Goal: Task Accomplishment & Management: Complete application form

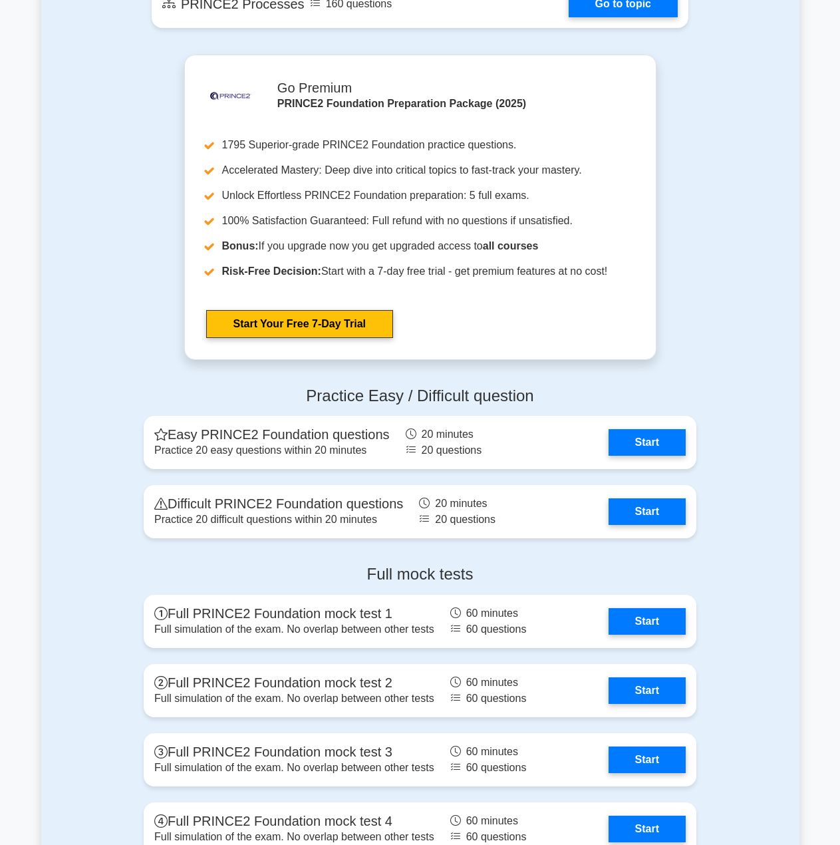
scroll to position [1464, 0]
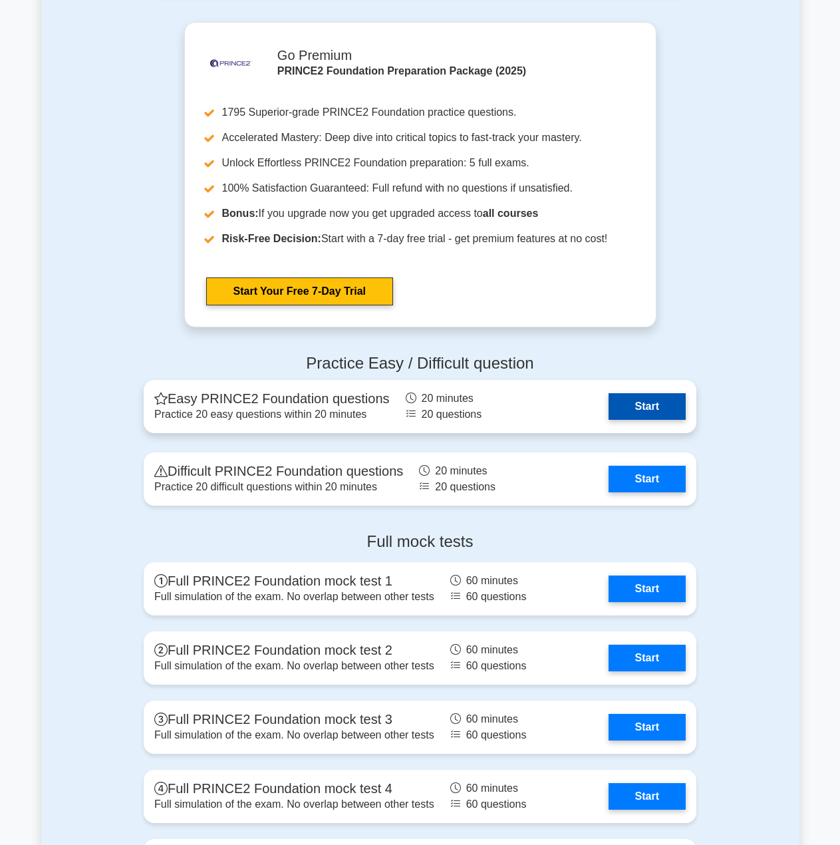
click at [643, 411] on link "Start" at bounding box center [647, 406] width 77 height 27
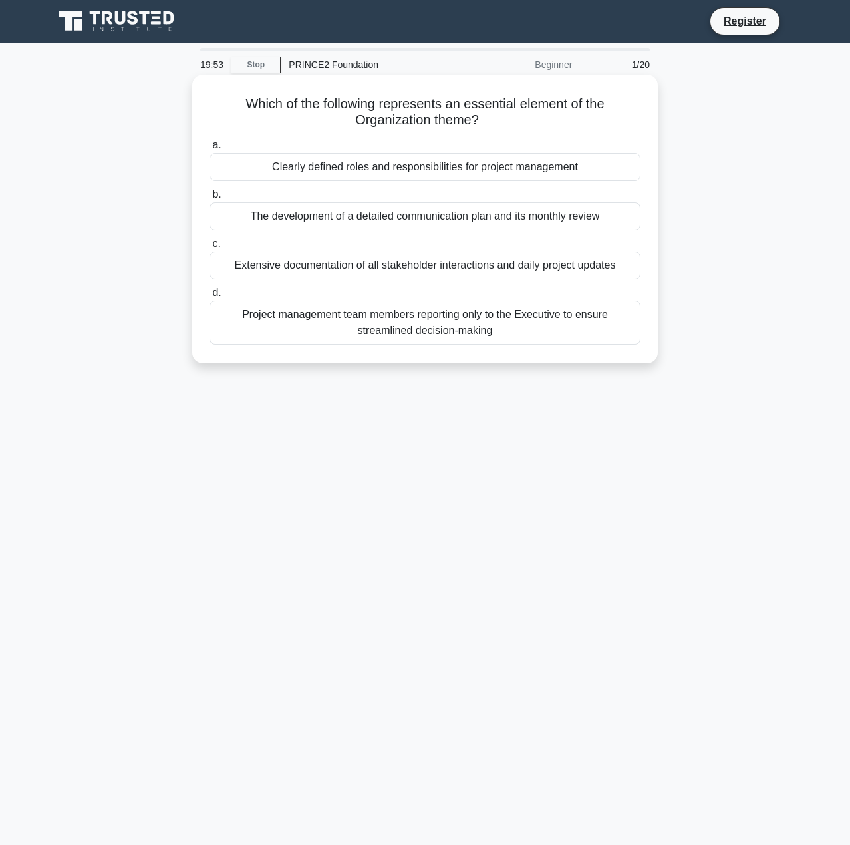
click at [576, 168] on div "Clearly defined roles and responsibilities for project management" at bounding box center [425, 167] width 431 height 28
click at [210, 150] on input "a. Clearly defined roles and responsibilities for project management" at bounding box center [210, 145] width 0 height 9
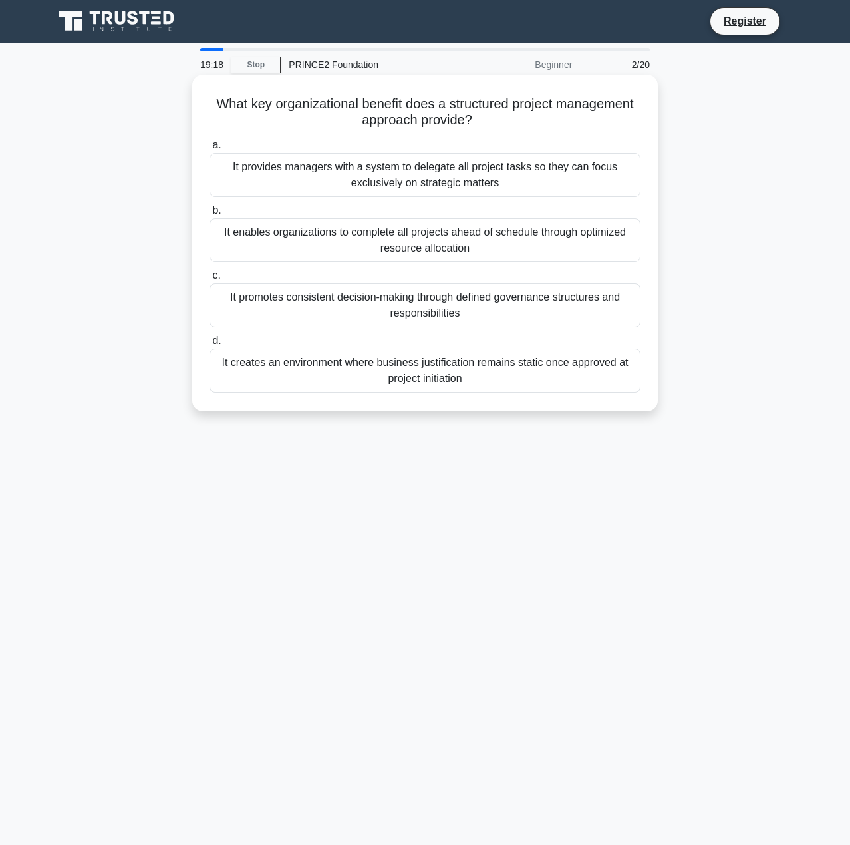
click at [553, 309] on div "It promotes consistent decision-making through defined governance structures an…" at bounding box center [425, 305] width 431 height 44
click at [210, 280] on input "c. It promotes consistent decision-making through defined governance structures…" at bounding box center [210, 275] width 0 height 9
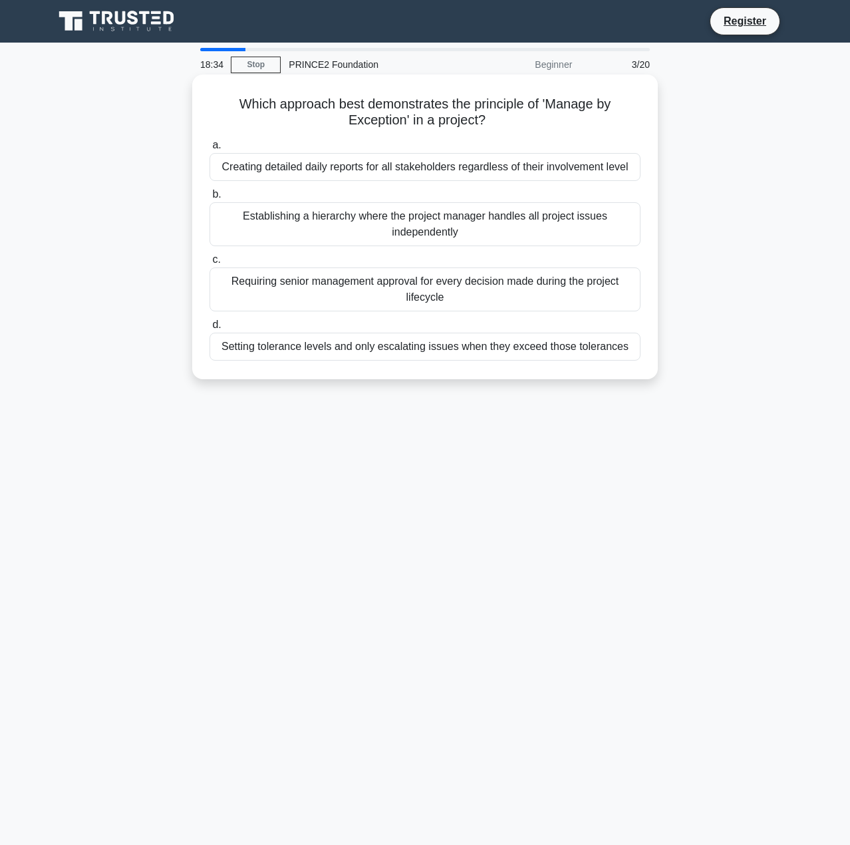
click at [510, 355] on div "Setting tolerance levels and only escalating issues when they exceed those tole…" at bounding box center [425, 347] width 431 height 28
click at [210, 329] on input "d. Setting tolerance levels and only escalating issues when they exceed those t…" at bounding box center [210, 325] width 0 height 9
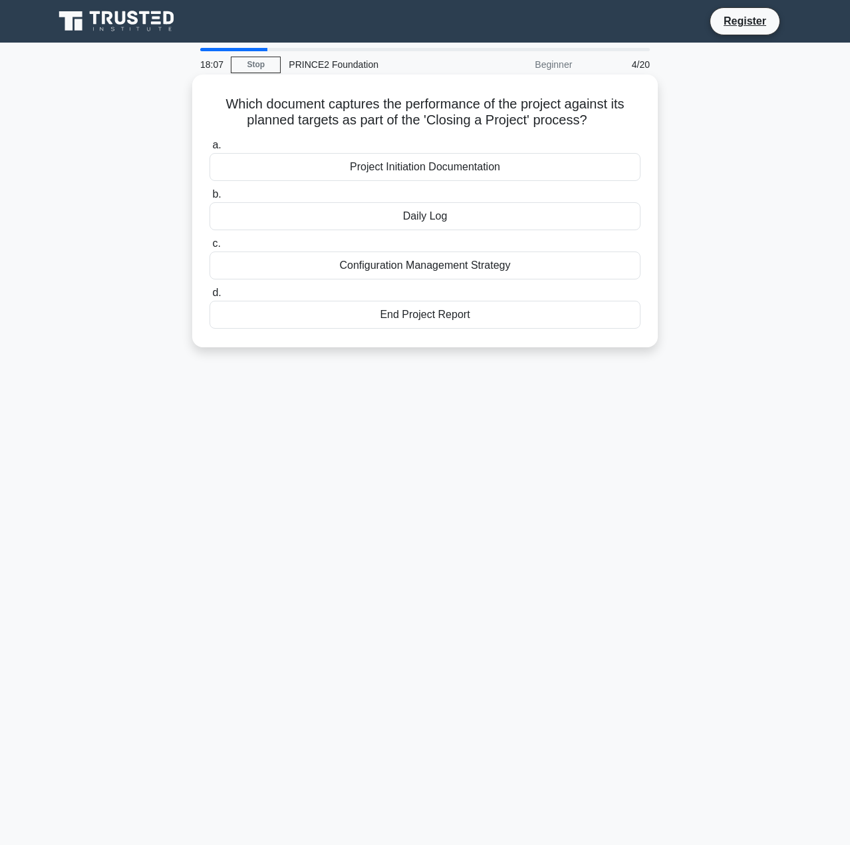
click at [544, 324] on div "End Project Report" at bounding box center [425, 315] width 431 height 28
click at [210, 297] on input "d. End Project Report" at bounding box center [210, 293] width 0 height 9
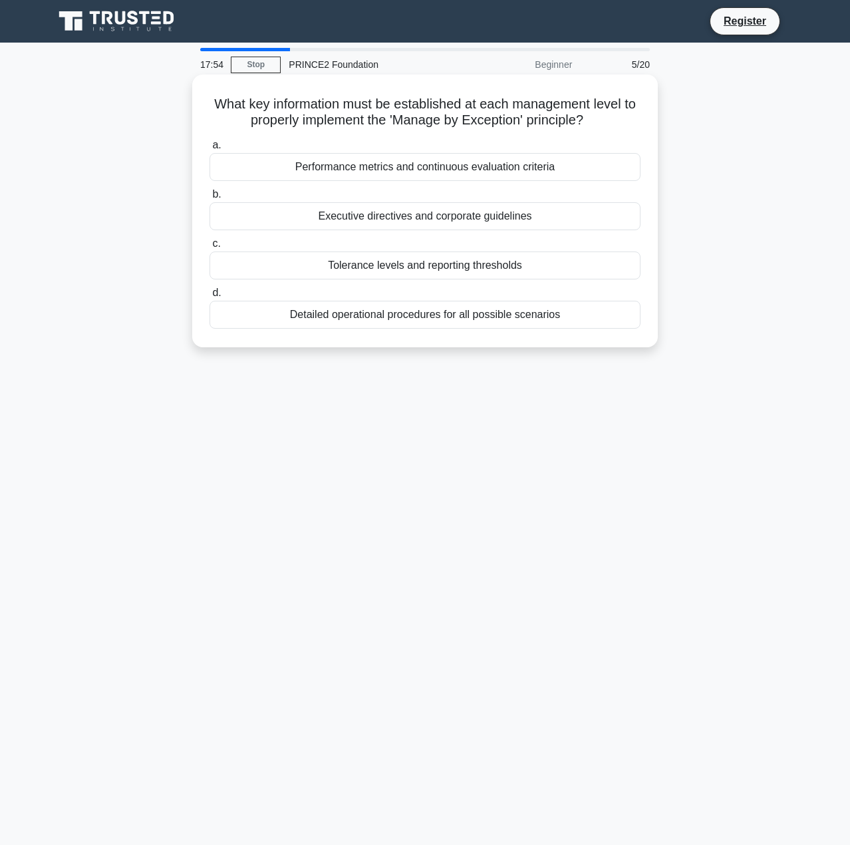
click at [546, 268] on div "Tolerance levels and reporting thresholds" at bounding box center [425, 266] width 431 height 28
click at [210, 248] on input "c. Tolerance levels and reporting thresholds" at bounding box center [210, 244] width 0 height 9
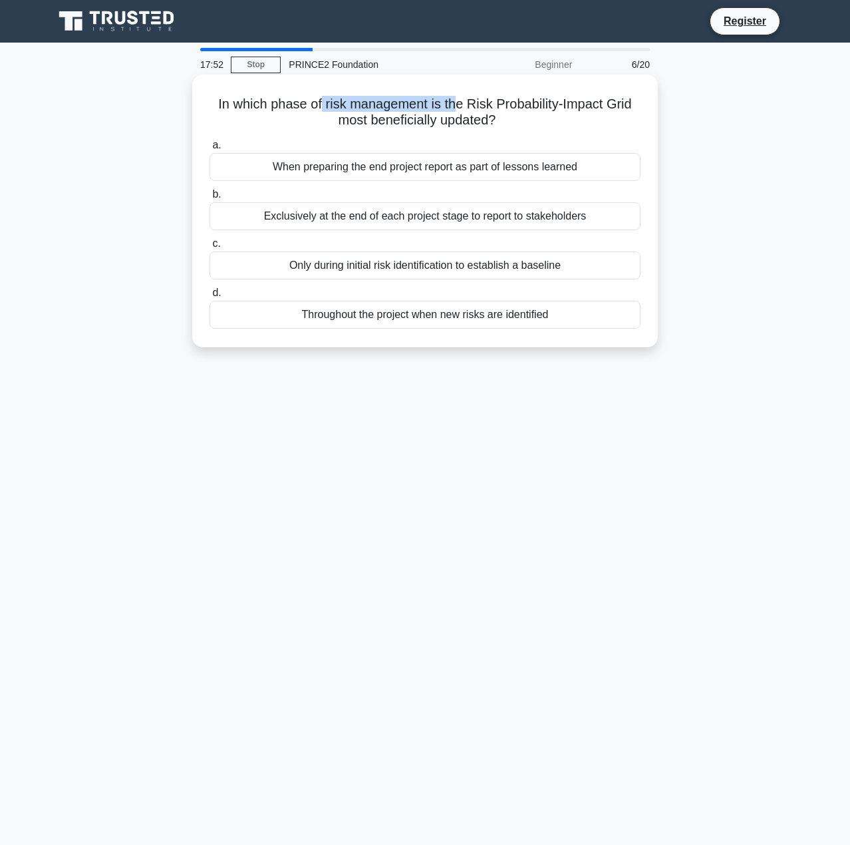
drag, startPoint x: 317, startPoint y: 104, endPoint x: 459, endPoint y: 109, distance: 141.8
click at [459, 109] on h5 "In which phase of risk management is the Risk Probability-Impact Grid most bene…" at bounding box center [425, 112] width 434 height 33
click at [520, 318] on div "Throughout the project when new risks are identified" at bounding box center [425, 315] width 431 height 28
click at [210, 297] on input "d. Throughout the project when new risks are identified" at bounding box center [210, 293] width 0 height 9
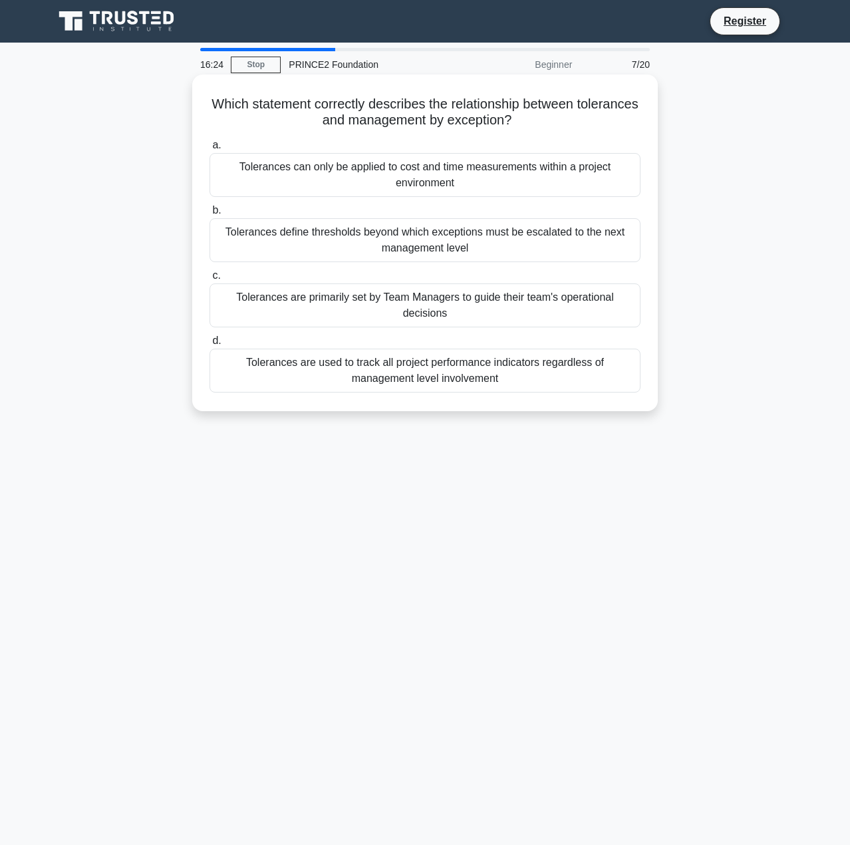
click at [512, 244] on div "Tolerances define thresholds beyond which exceptions must be escalated to the n…" at bounding box center [425, 240] width 431 height 44
click at [210, 215] on input "b. Tolerances define thresholds beyond which exceptions must be escalated to th…" at bounding box center [210, 210] width 0 height 9
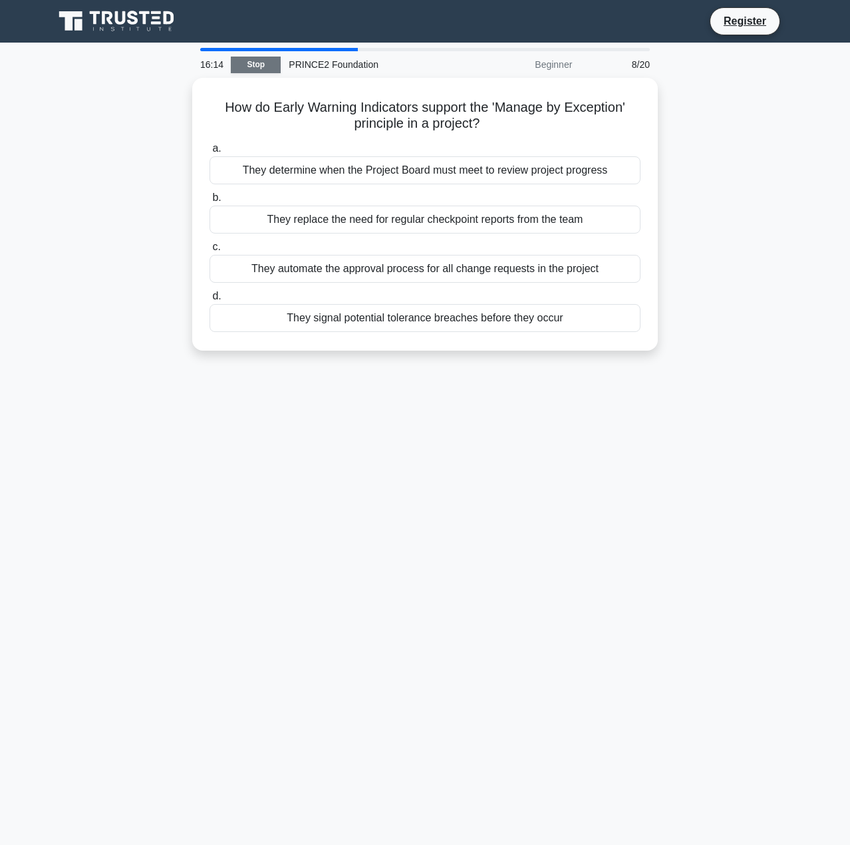
click at [254, 65] on link "Stop" at bounding box center [256, 65] width 50 height 17
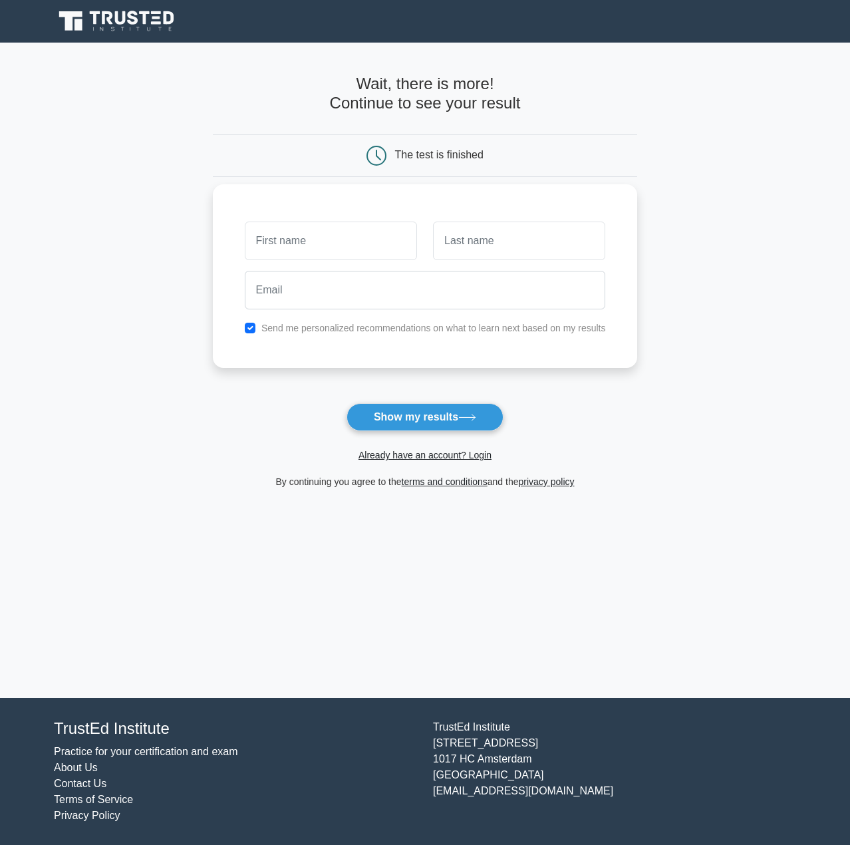
click at [336, 323] on label "Send me personalized recommendations on what to learn next based on my results" at bounding box center [433, 328] width 345 height 11
click at [345, 329] on label "Send me personalized recommendations on what to learn next based on my results" at bounding box center [433, 328] width 345 height 11
click at [330, 337] on div "Send me personalized recommendations on what to learn next based on my results" at bounding box center [425, 276] width 425 height 184
click at [246, 331] on input "checkbox" at bounding box center [250, 328] width 11 height 11
checkbox input "false"
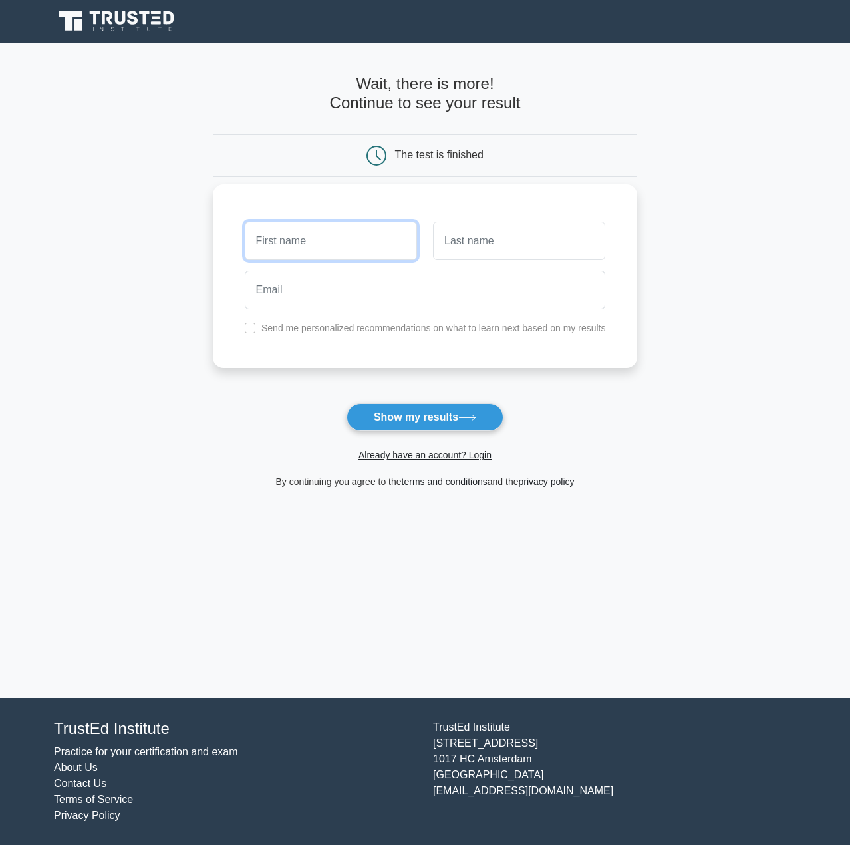
click at [304, 256] on input "text" at bounding box center [331, 241] width 172 height 39
type input "Mateusz"
type input "Stachecki"
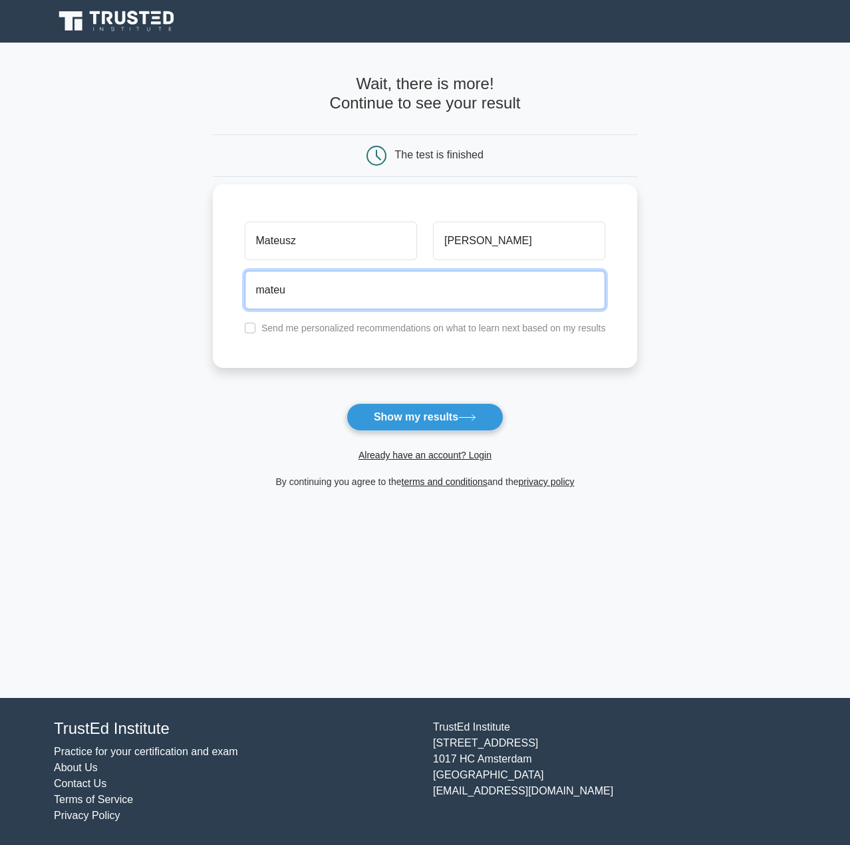
type input "mateusz.stachecki@gmail.com"
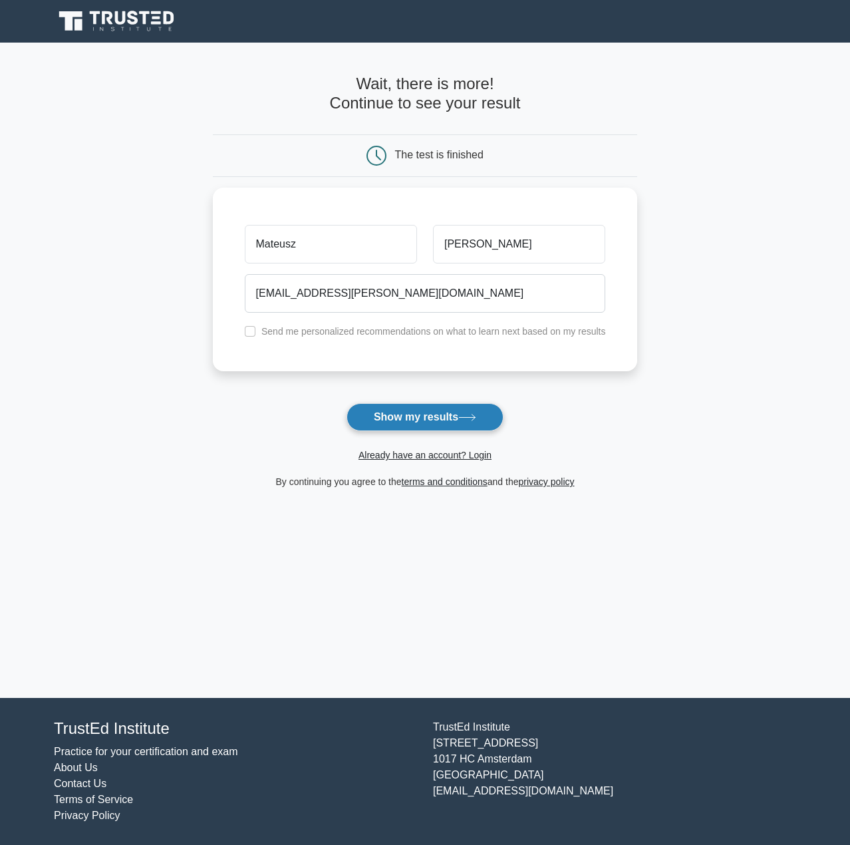
click at [448, 420] on button "Show my results" at bounding box center [425, 417] width 157 height 28
